Goal: Information Seeking & Learning: Find specific fact

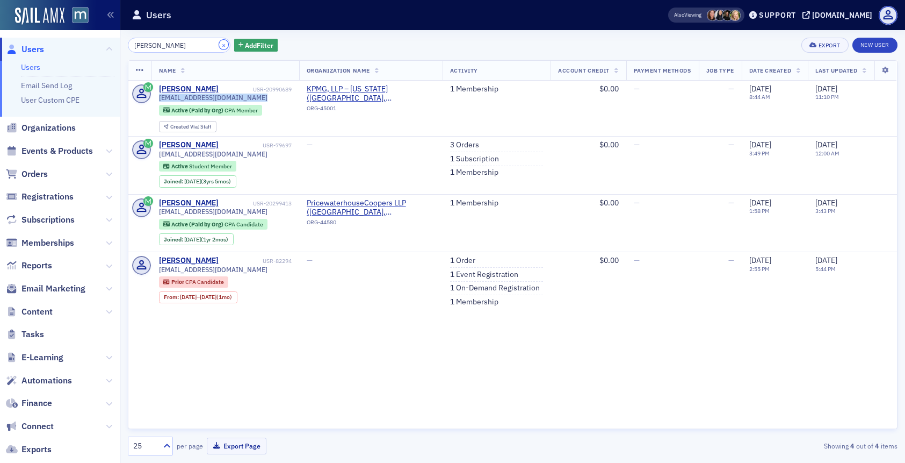
click at [219, 45] on button "×" at bounding box center [224, 45] width 10 height 10
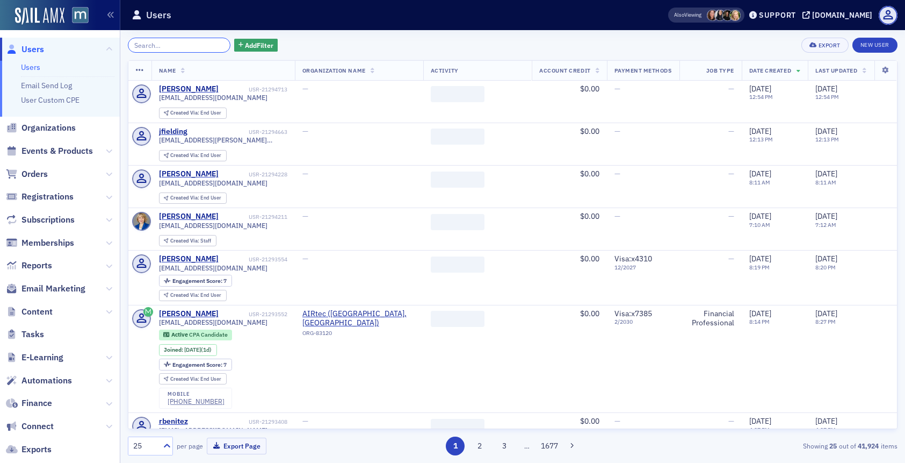
click at [192, 46] on input "search" at bounding box center [179, 45] width 103 height 15
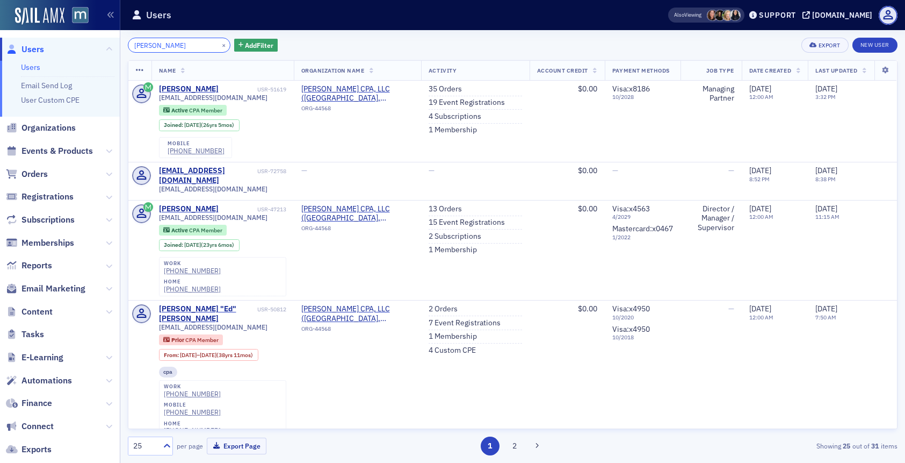
type input "[PERSON_NAME]"
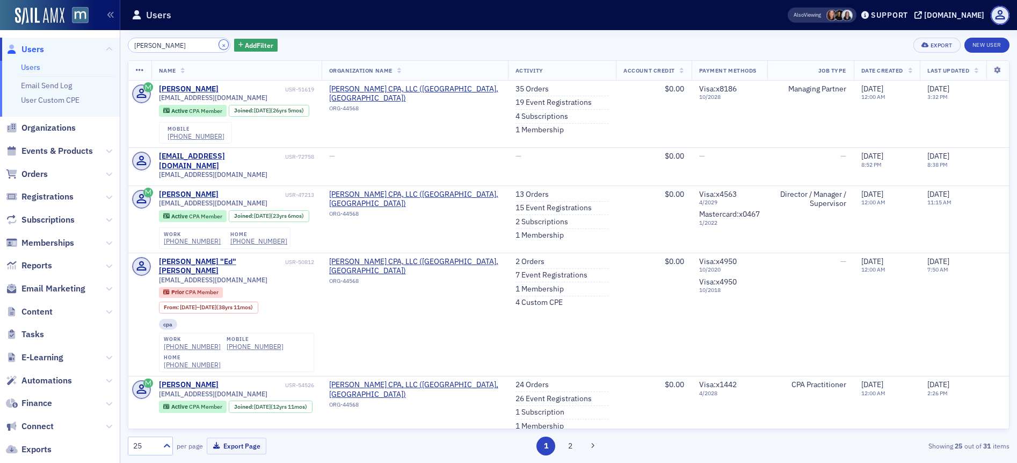
click at [219, 45] on button "×" at bounding box center [224, 45] width 10 height 10
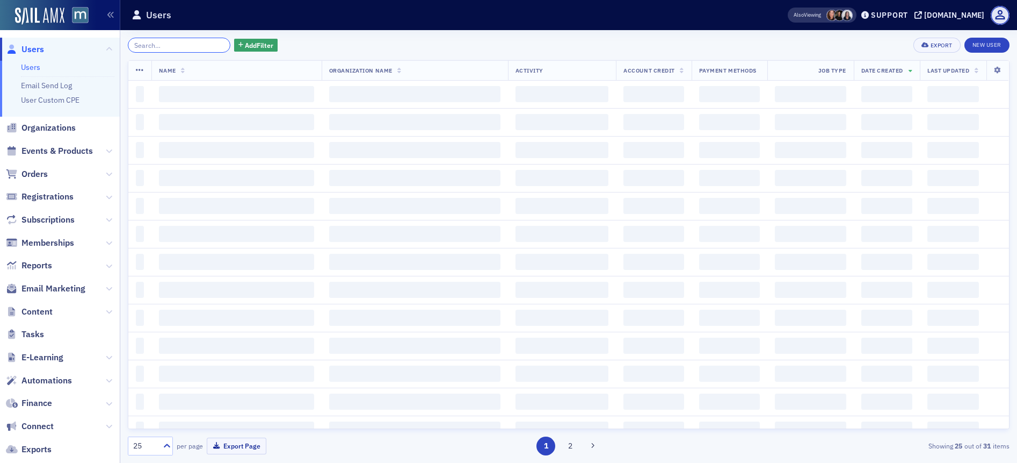
click at [193, 45] on input "search" at bounding box center [179, 45] width 103 height 15
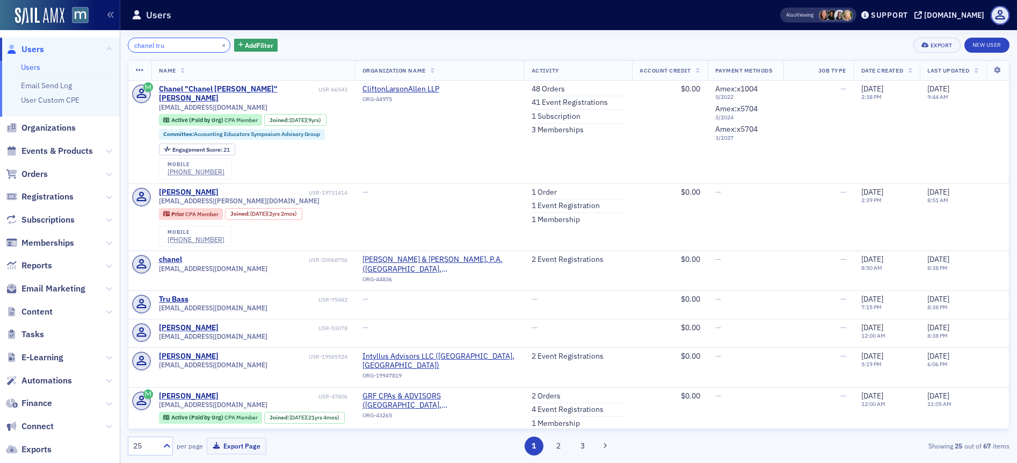
type input "chanel tru"
